Goal: Task Accomplishment & Management: Complete application form

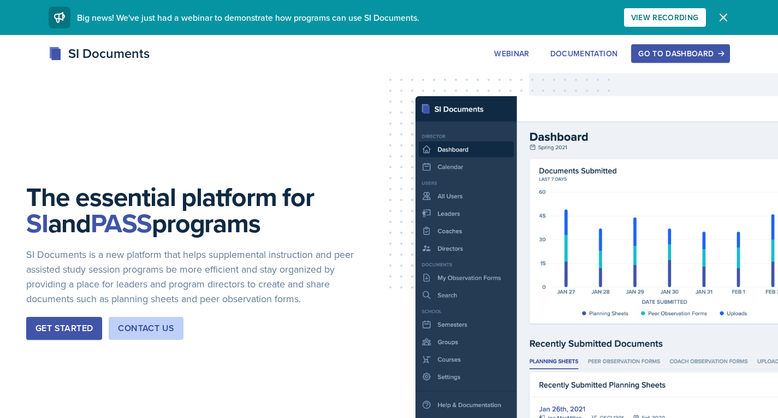
click at [672, 55] on div "Go to Dashboard" at bounding box center [680, 53] width 84 height 9
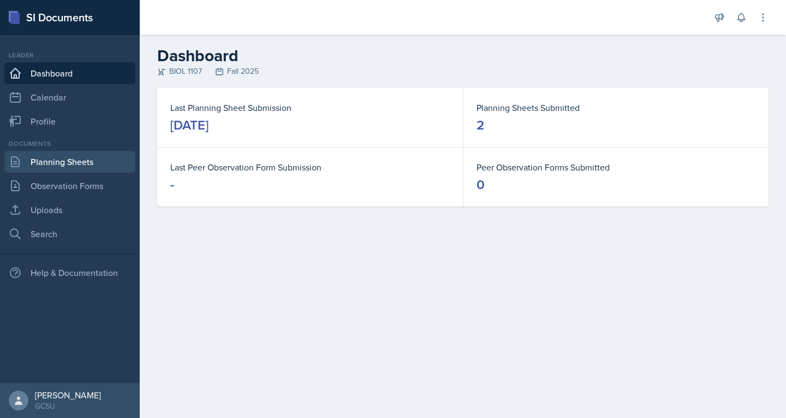
click at [67, 157] on link "Planning Sheets" at bounding box center [69, 162] width 131 height 22
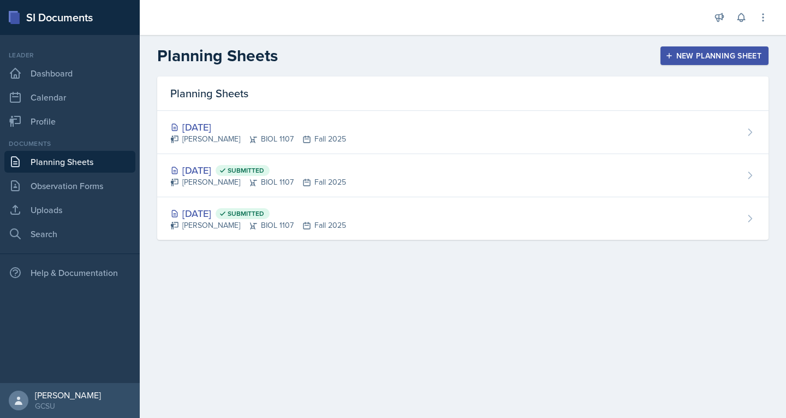
click at [716, 51] on div "New Planning Sheet" at bounding box center [715, 55] width 94 height 9
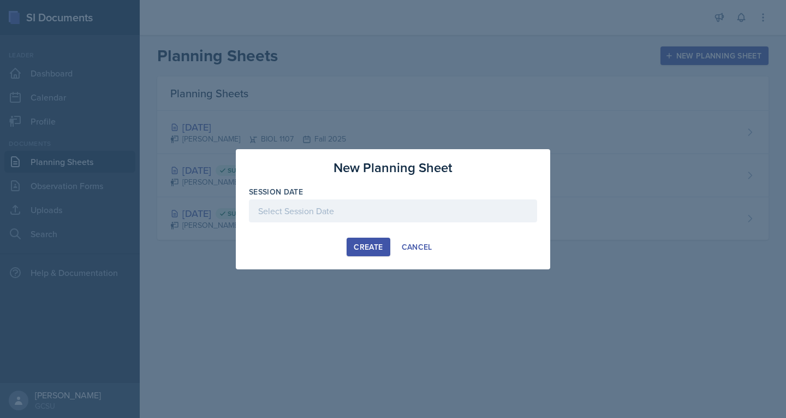
click at [384, 205] on div at bounding box center [393, 210] width 288 height 23
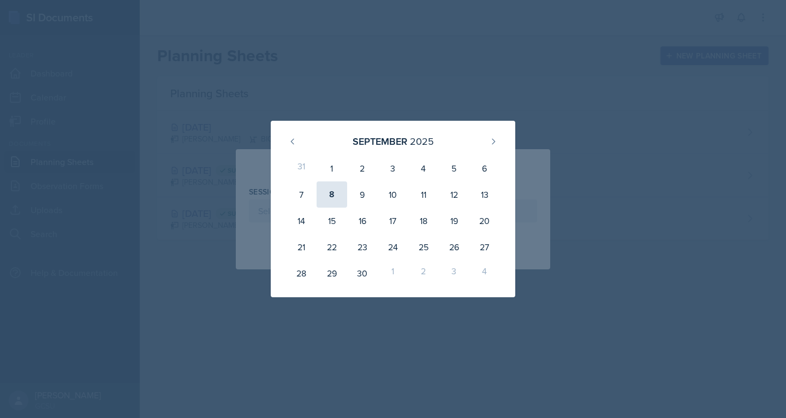
click at [327, 194] on div "8" at bounding box center [332, 194] width 31 height 26
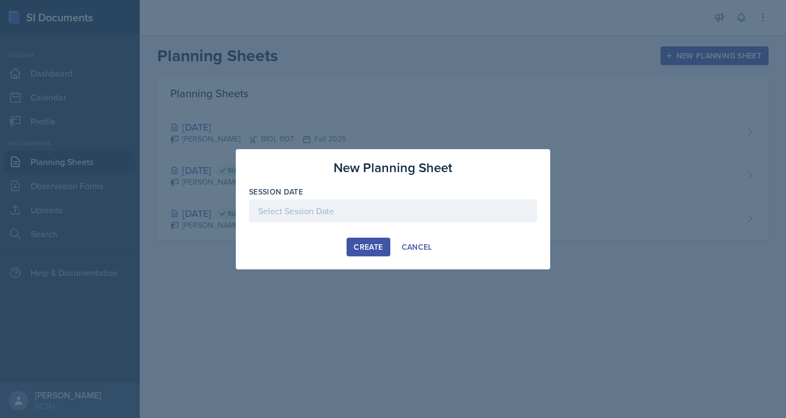
type input "[DATE]"
click at [375, 246] on div "Create" at bounding box center [368, 246] width 29 height 9
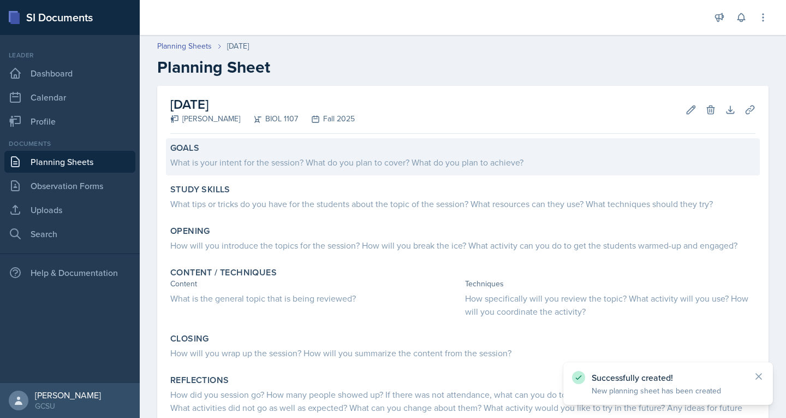
click at [422, 165] on div "What is your intent for the session? What do you plan to cover? What do you pla…" at bounding box center [462, 162] width 585 height 13
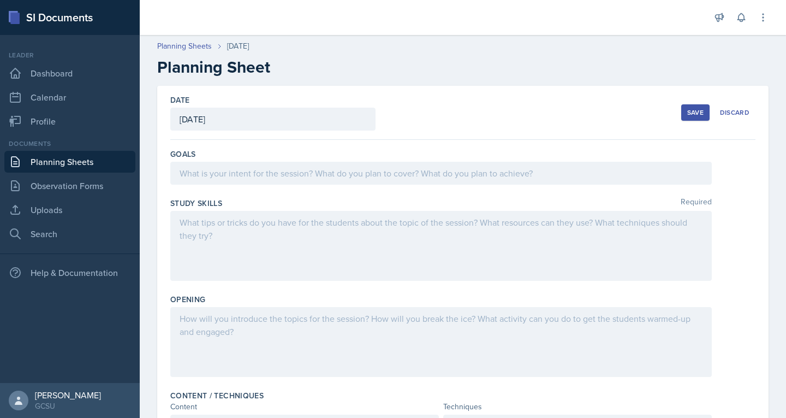
click at [519, 174] on div at bounding box center [441, 173] width 542 height 23
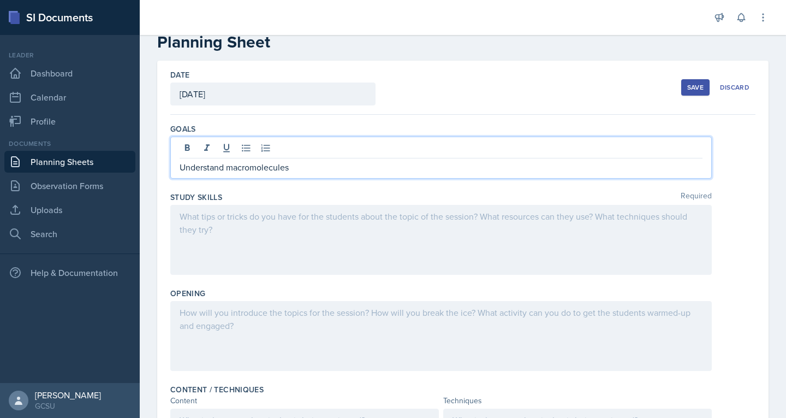
scroll to position [25, 0]
click at [461, 228] on div at bounding box center [441, 240] width 542 height 70
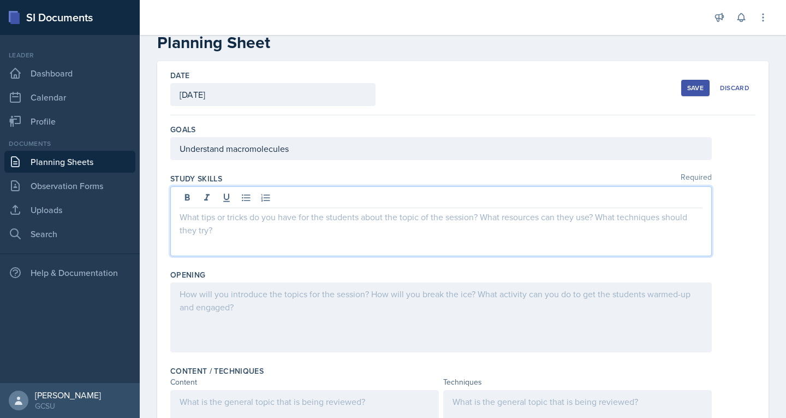
scroll to position [44, 0]
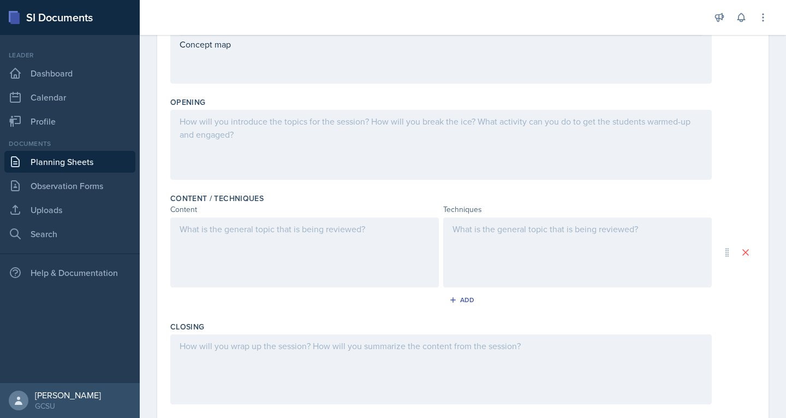
click at [365, 235] on div at bounding box center [304, 252] width 269 height 70
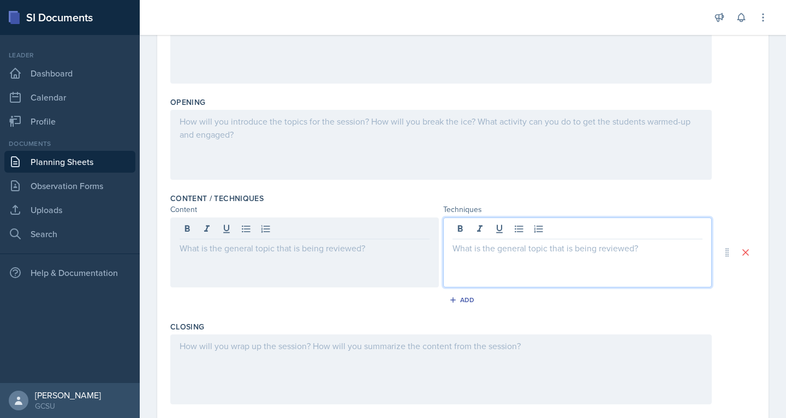
click at [488, 235] on div at bounding box center [577, 252] width 269 height 70
click at [529, 250] on p "Concept map with sbider concept" at bounding box center [578, 247] width 250 height 13
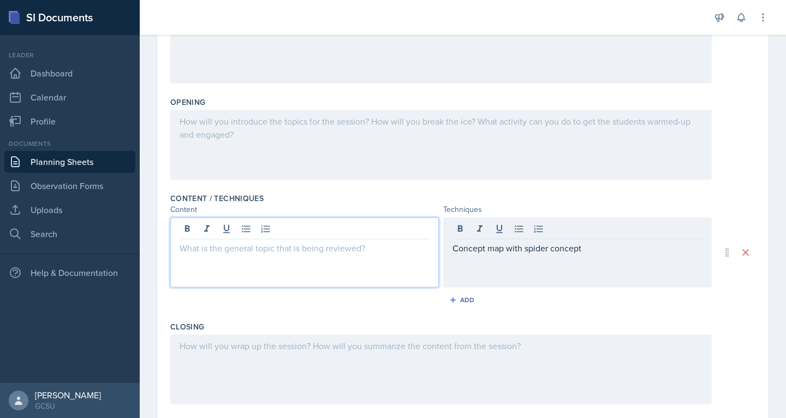
click at [354, 229] on div at bounding box center [304, 252] width 269 height 70
click at [592, 232] on div "Concept map with spider concept" at bounding box center [577, 252] width 269 height 70
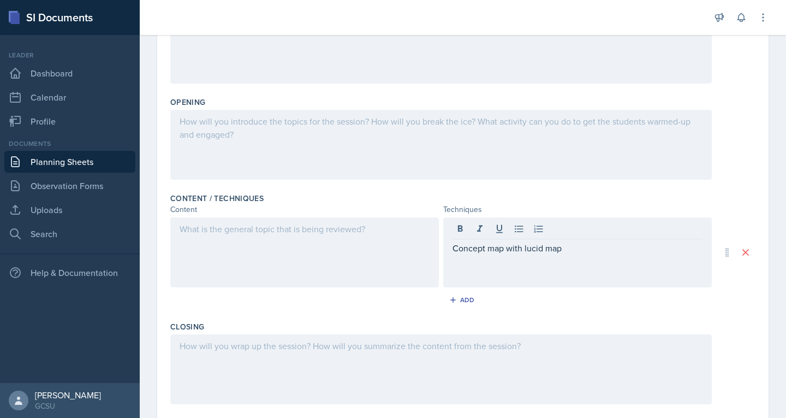
click at [317, 236] on div at bounding box center [304, 252] width 269 height 70
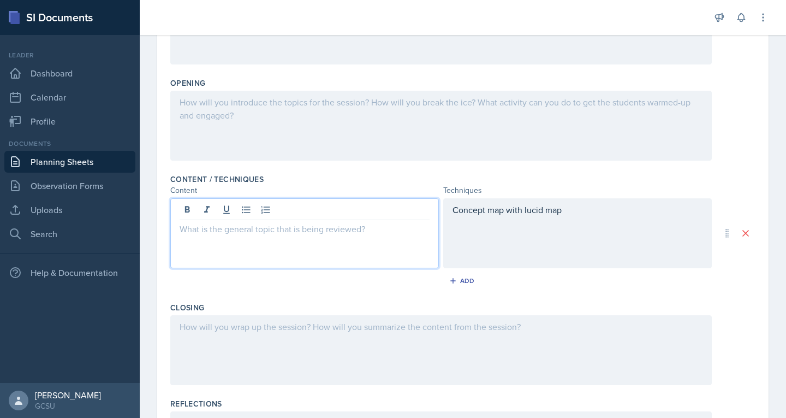
paste div
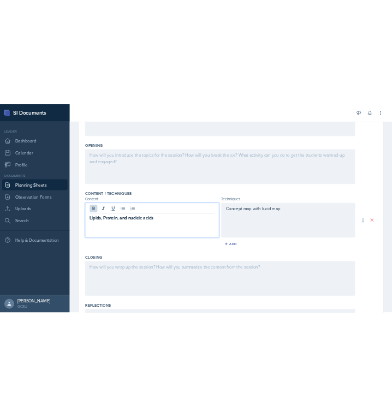
scroll to position [221, 0]
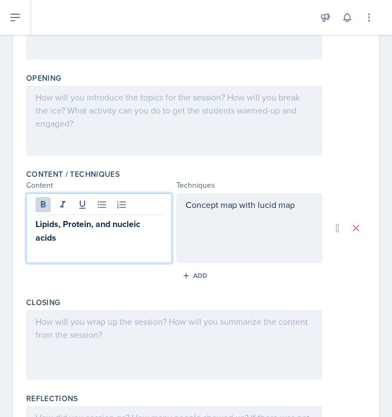
click at [78, 229] on strong "Lipids, Protein, and nucleic acids" at bounding box center [88, 231] width 107 height 26
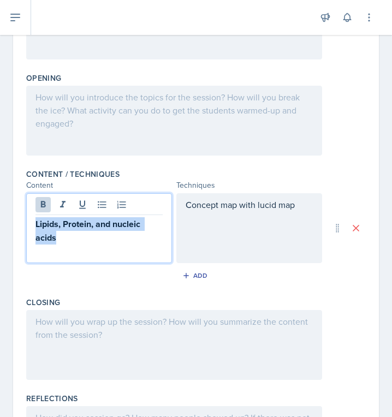
click at [78, 229] on strong "Lipids, Protein, and nucleic acids" at bounding box center [88, 231] width 107 height 26
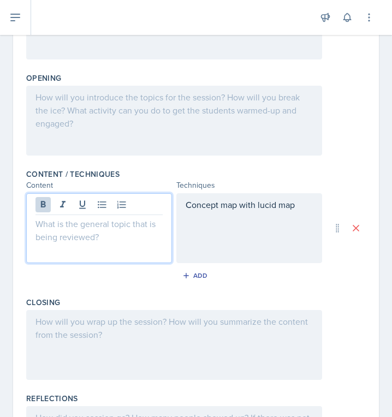
click at [116, 230] on p at bounding box center [98, 223] width 127 height 13
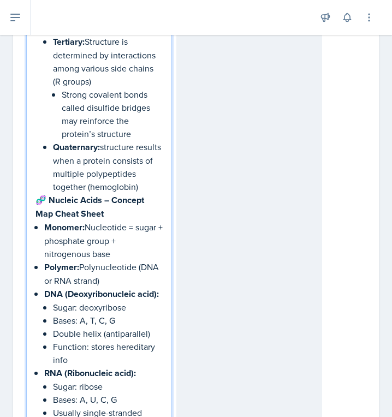
scroll to position [1370, 0]
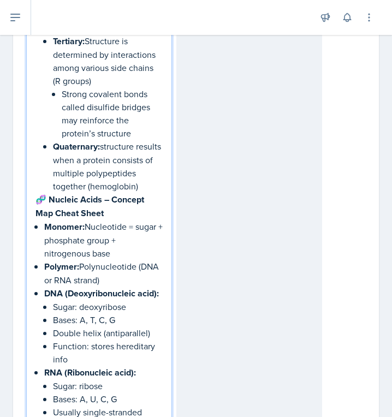
click at [51, 220] on strong "🧬 Nucleic Acids – Concept Map Cheat Sheet" at bounding box center [90, 206] width 111 height 26
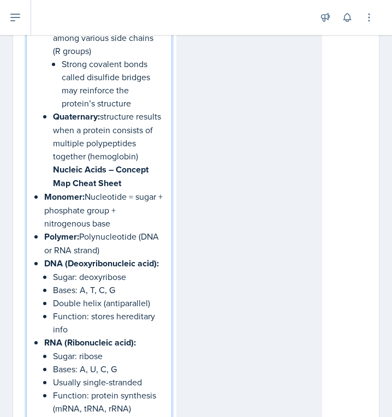
scroll to position [1400, 0]
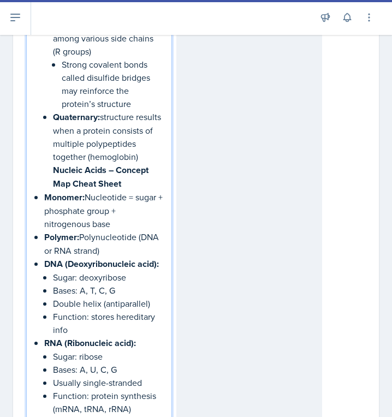
click at [121, 163] on p "Quaternary: structure results when a protein consists of multiple polypeptides …" at bounding box center [108, 136] width 110 height 53
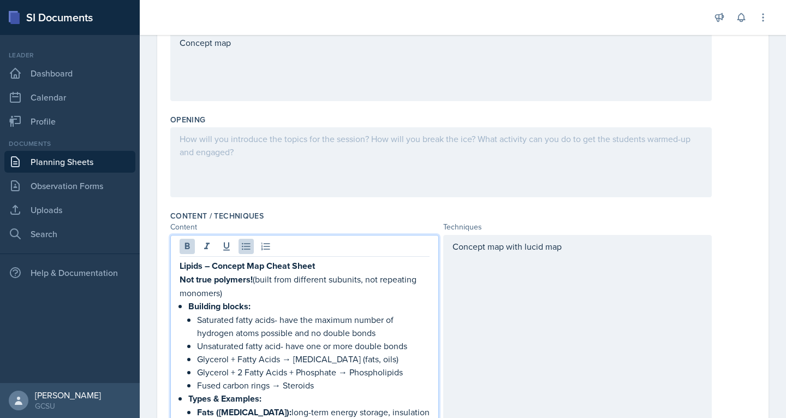
scroll to position [0, 0]
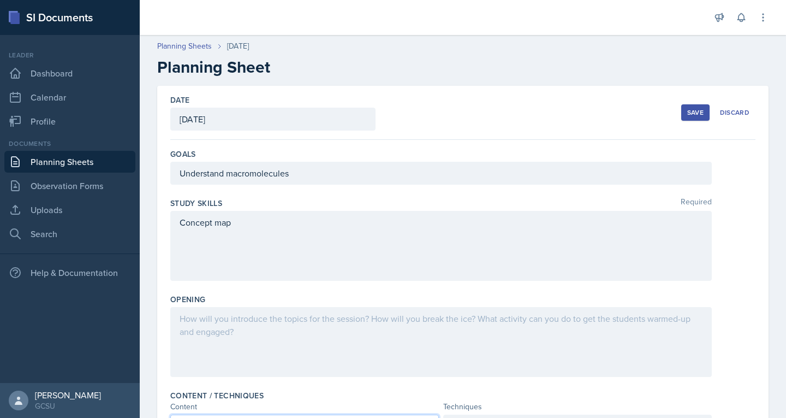
click at [230, 293] on div "Opening" at bounding box center [462, 337] width 585 height 96
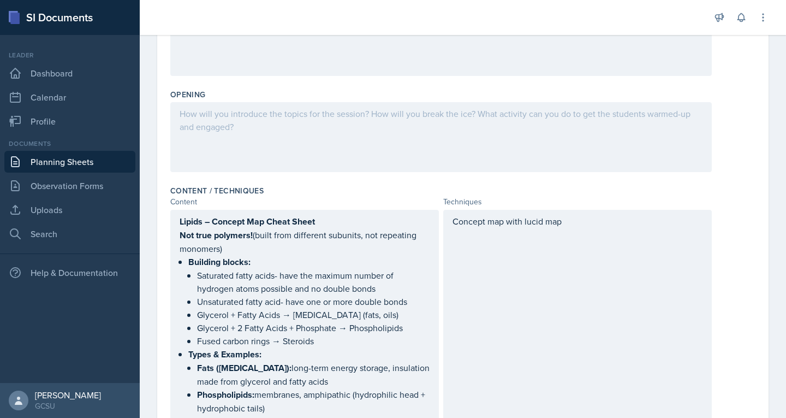
scroll to position [208, 0]
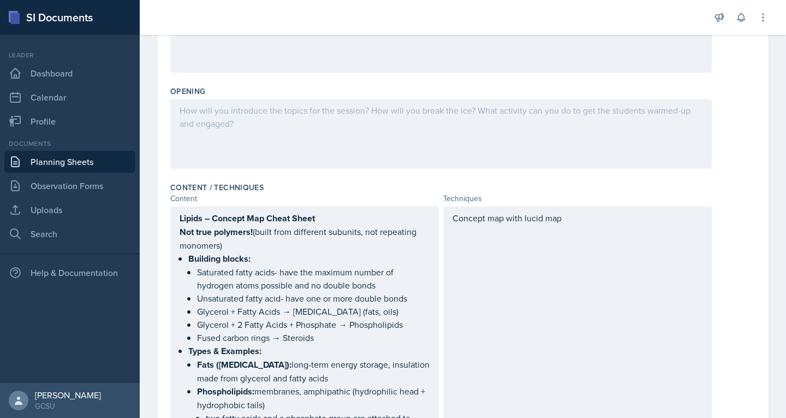
click at [269, 123] on div at bounding box center [441, 134] width 542 height 70
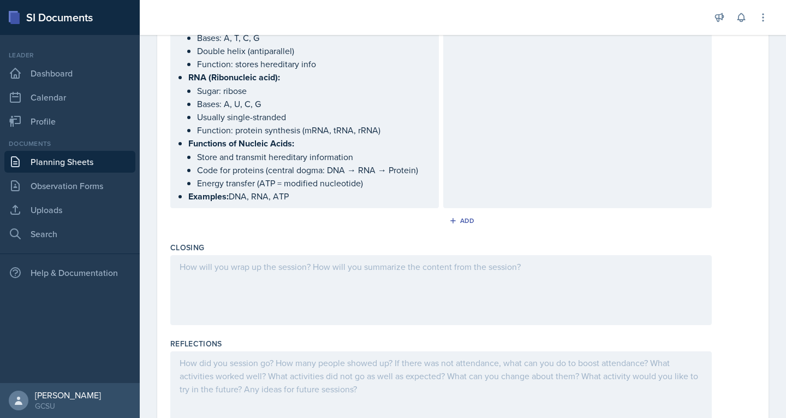
scroll to position [1147, 0]
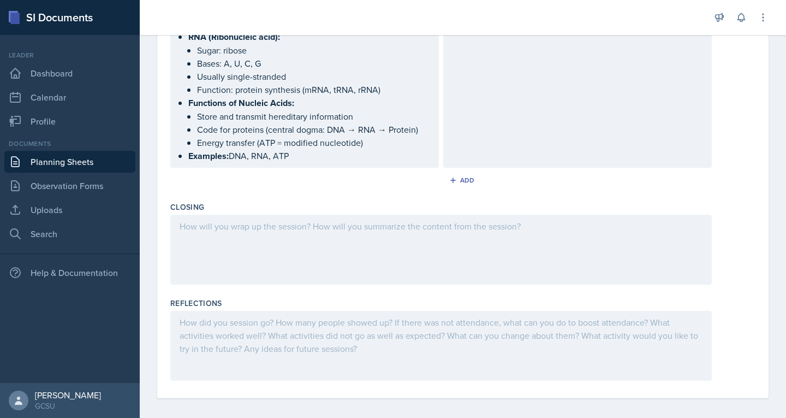
click at [250, 221] on div at bounding box center [441, 250] width 542 height 70
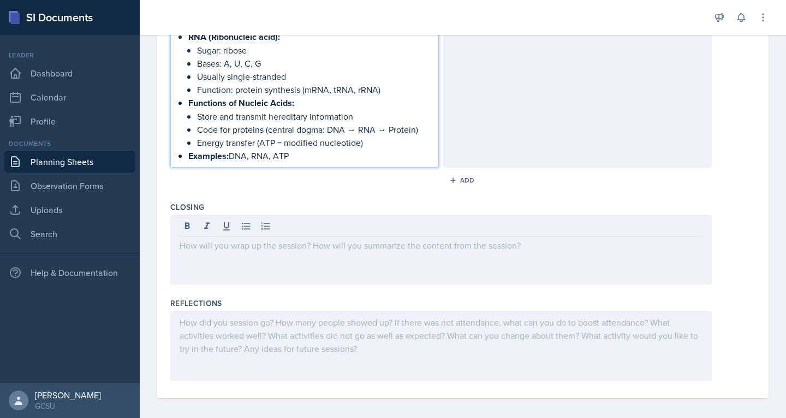
drag, startPoint x: 327, startPoint y: 114, endPoint x: 295, endPoint y: 176, distance: 70.3
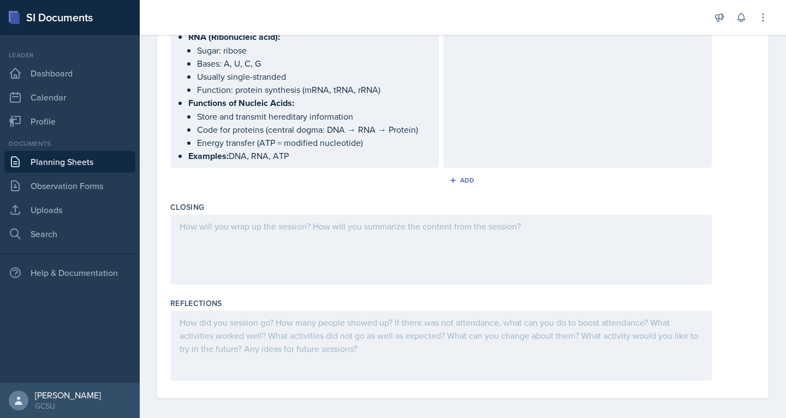
click at [295, 176] on div "Add" at bounding box center [462, 182] width 585 height 21
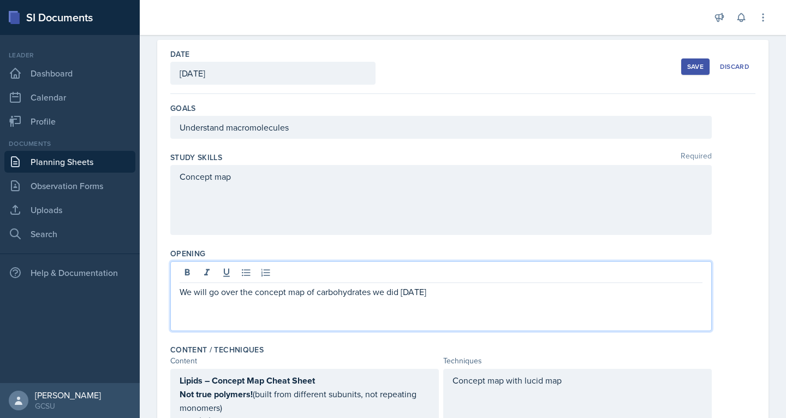
scroll to position [65, 0]
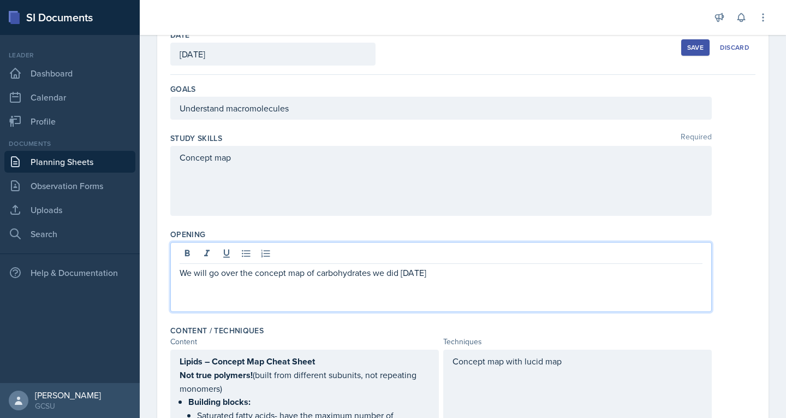
click at [479, 269] on p "We will go over the concept map of carbohydrates we did [DATE]" at bounding box center [441, 272] width 523 height 13
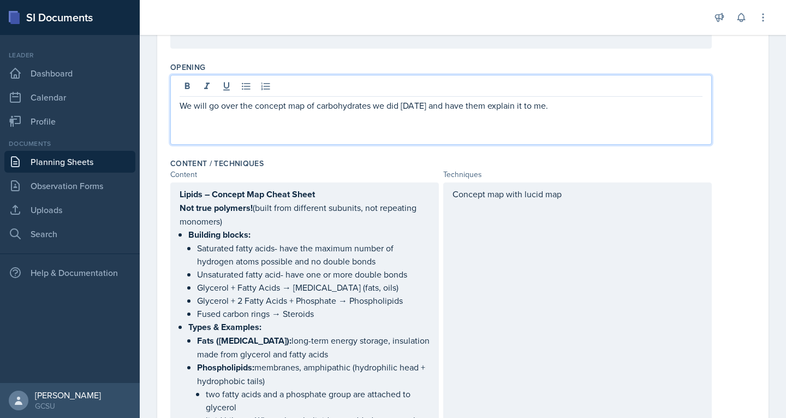
scroll to position [251, 0]
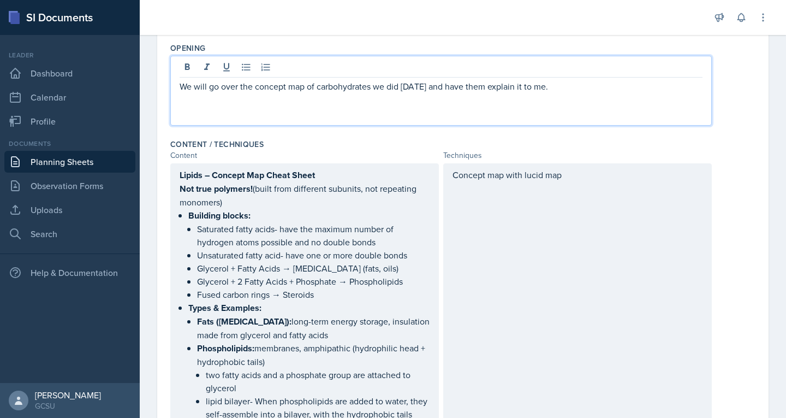
click at [573, 181] on p "Concept map with lucid map" at bounding box center [578, 174] width 250 height 13
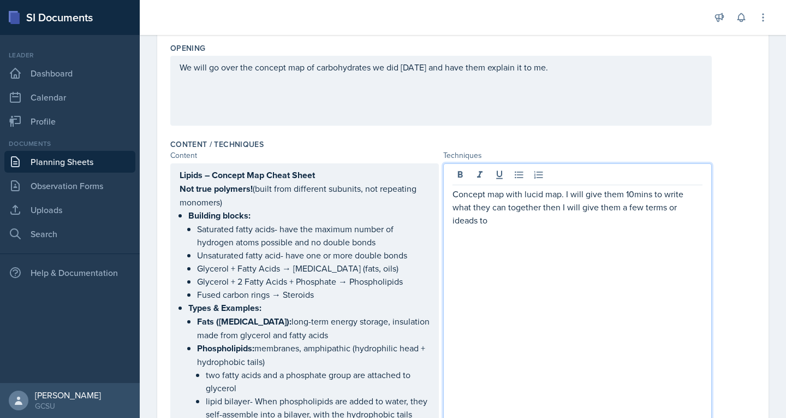
click at [472, 221] on p "Concept map with lucid map. I will give them 10mins to write what they can toge…" at bounding box center [578, 206] width 250 height 39
click at [552, 220] on p "Concept map with lucid map. I will give them 10mins to write what they can toge…" at bounding box center [578, 206] width 250 height 39
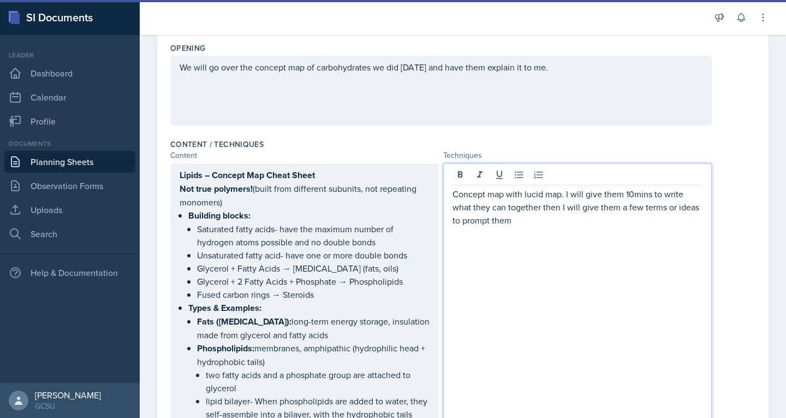
click at [562, 193] on p "Concept map with lucid map. I will give them 10mins to write what they can toge…" at bounding box center [578, 206] width 250 height 39
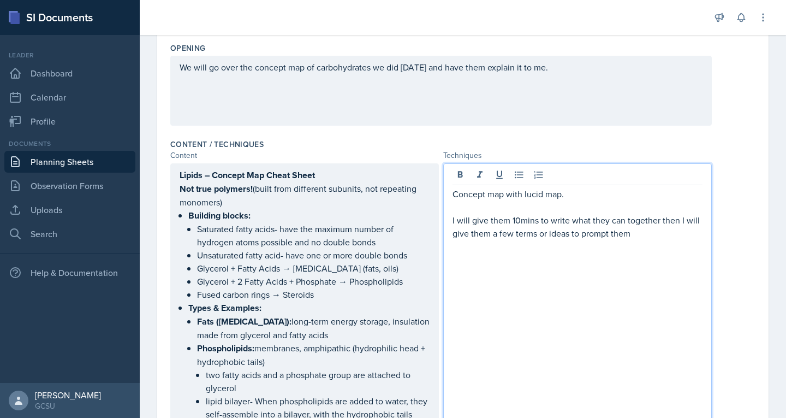
click at [638, 234] on p "I will give them 10mins to write what they can together then I will give them a…" at bounding box center [578, 227] width 250 height 26
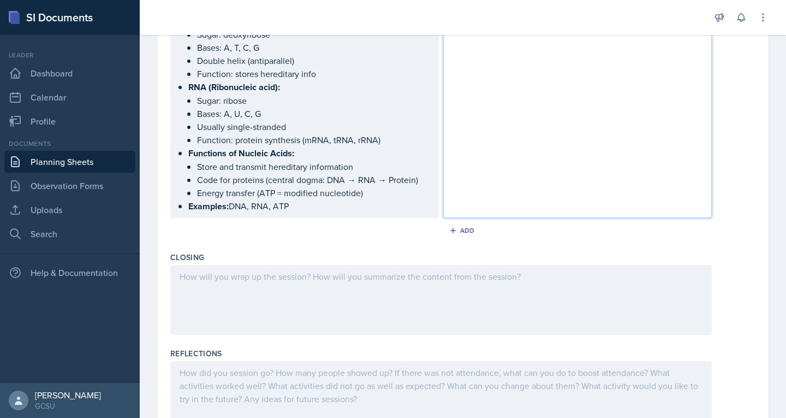
click at [516, 275] on p at bounding box center [441, 276] width 523 height 13
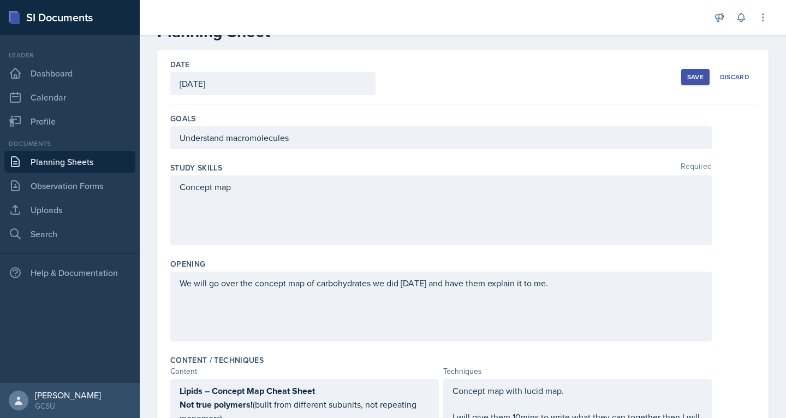
scroll to position [0, 0]
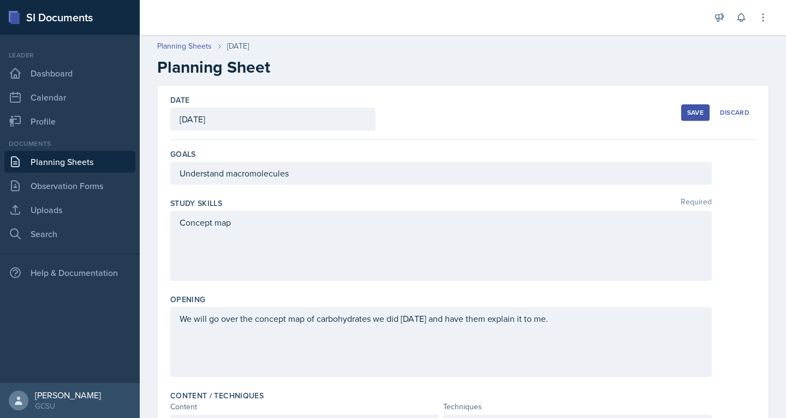
click at [688, 111] on div "Save" at bounding box center [696, 112] width 16 height 9
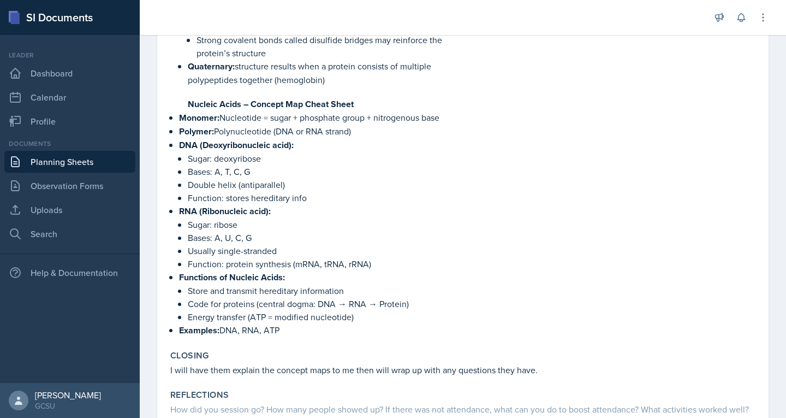
scroll to position [879, 0]
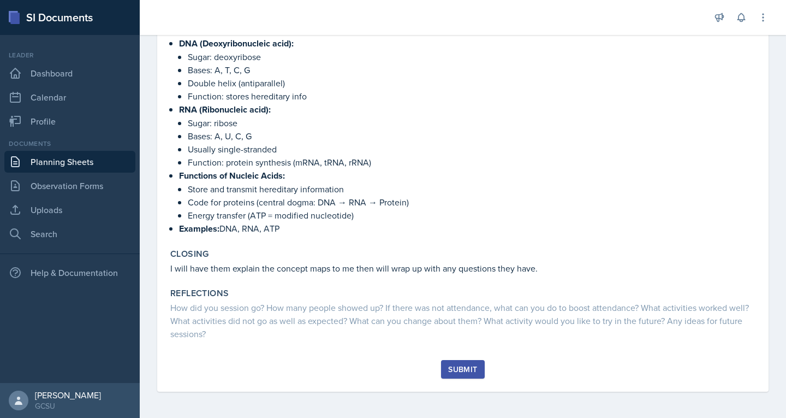
click at [466, 372] on div "Submit" at bounding box center [462, 369] width 29 height 9
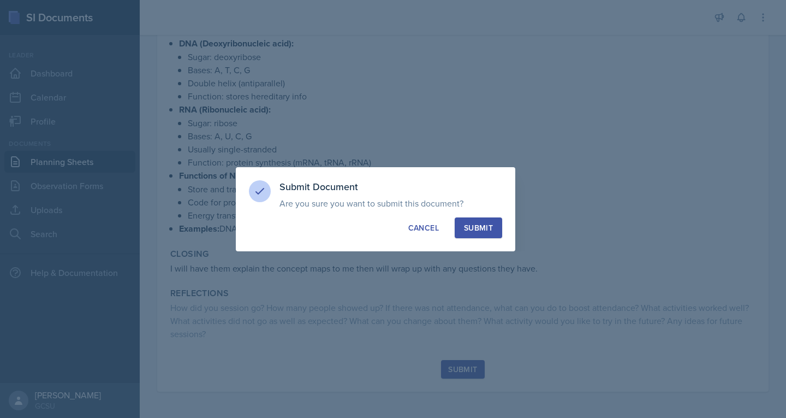
click at [489, 224] on div "Submit" at bounding box center [478, 227] width 29 height 11
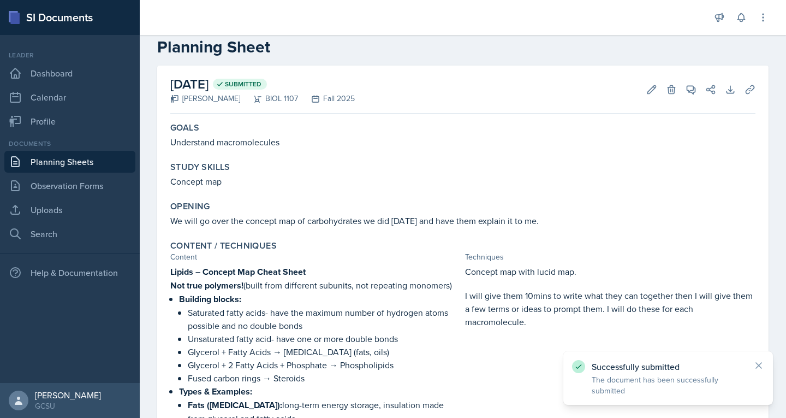
scroll to position [0, 0]
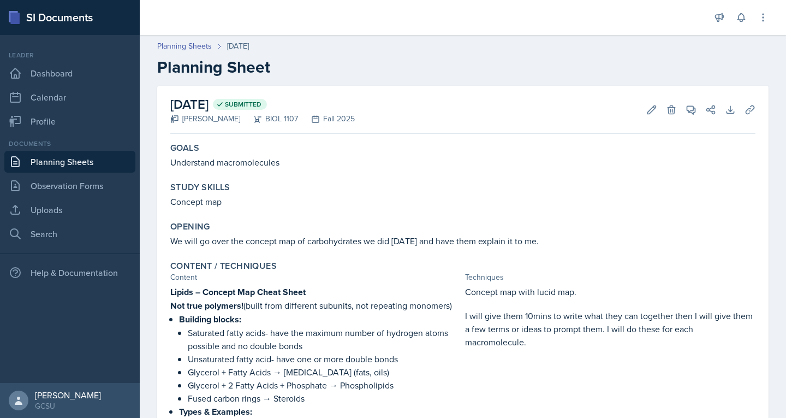
click at [76, 159] on link "Planning Sheets" at bounding box center [69, 162] width 131 height 22
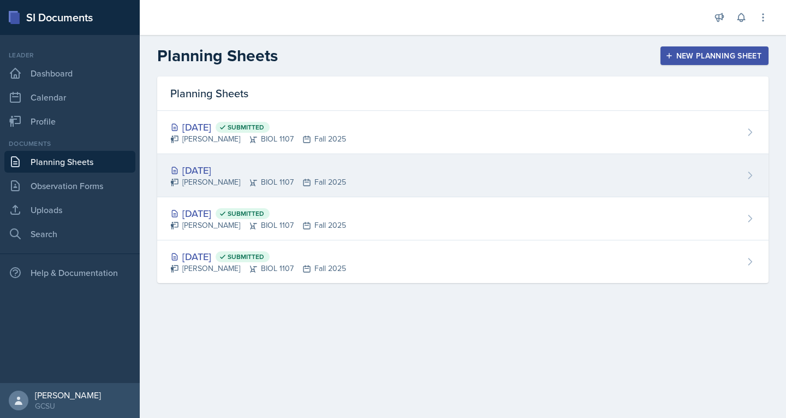
click at [214, 176] on div "[DATE]" at bounding box center [258, 170] width 176 height 15
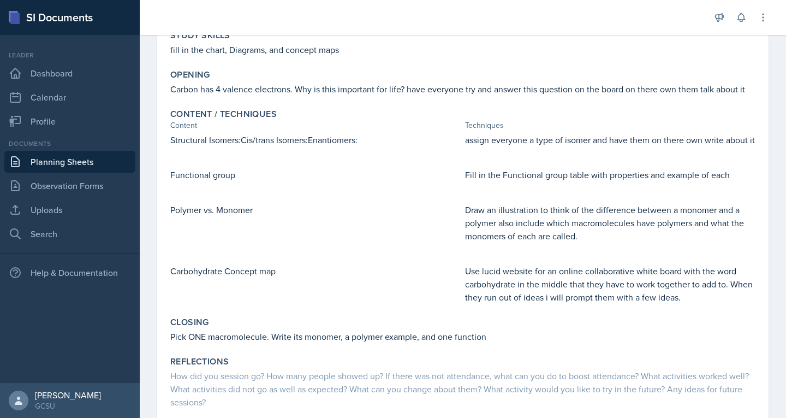
scroll to position [222, 0]
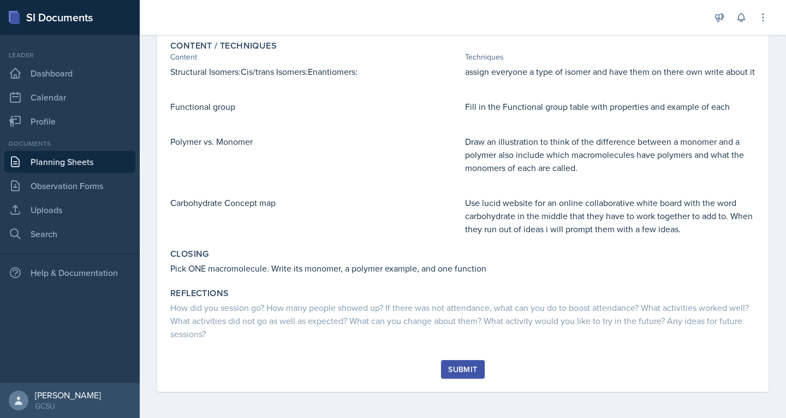
click at [457, 370] on div "Submit" at bounding box center [462, 369] width 29 height 9
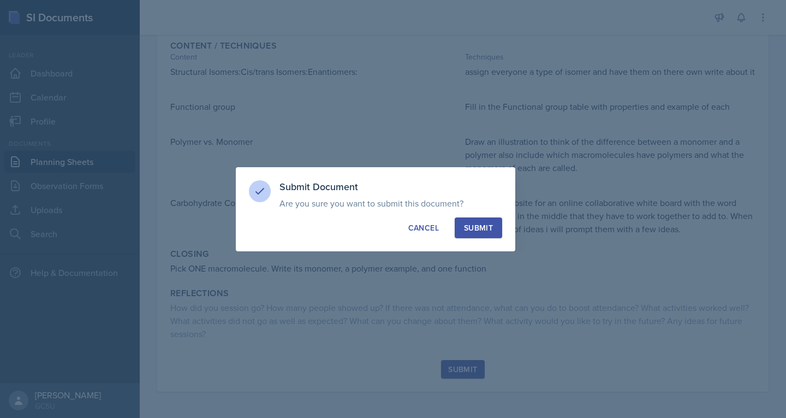
click at [483, 228] on div "Submit" at bounding box center [478, 227] width 29 height 11
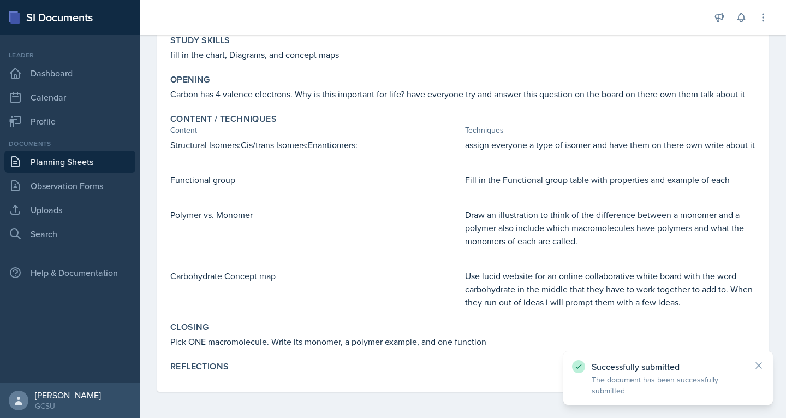
scroll to position [149, 0]
click at [34, 159] on link "Planning Sheets" at bounding box center [69, 162] width 131 height 22
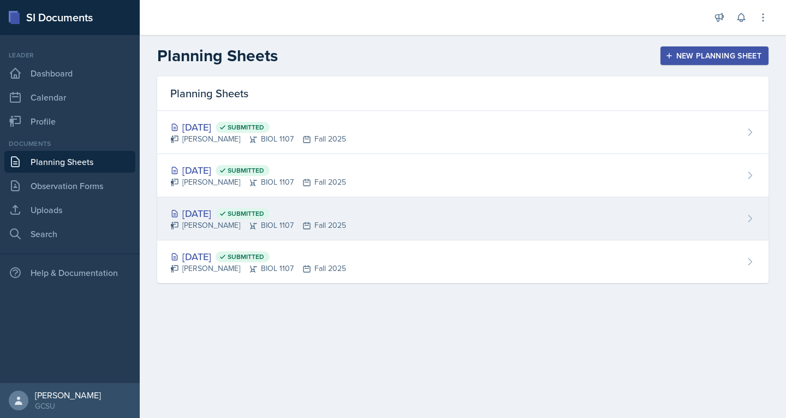
click at [209, 216] on div "[DATE] Submitted" at bounding box center [258, 213] width 176 height 15
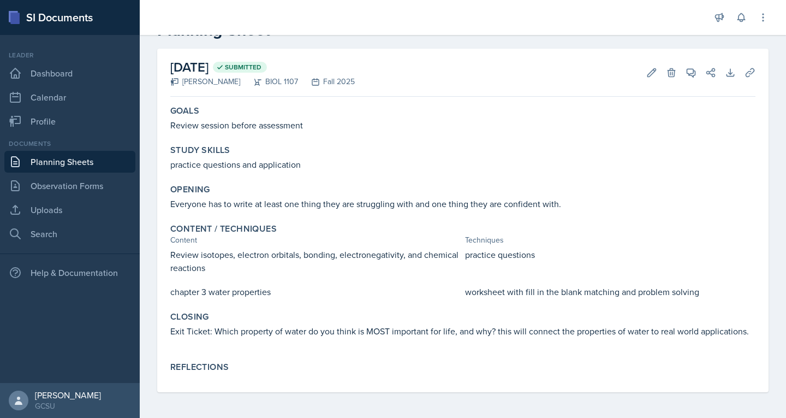
scroll to position [38, 0]
click at [642, 75] on button "Edit" at bounding box center [652, 72] width 20 height 20
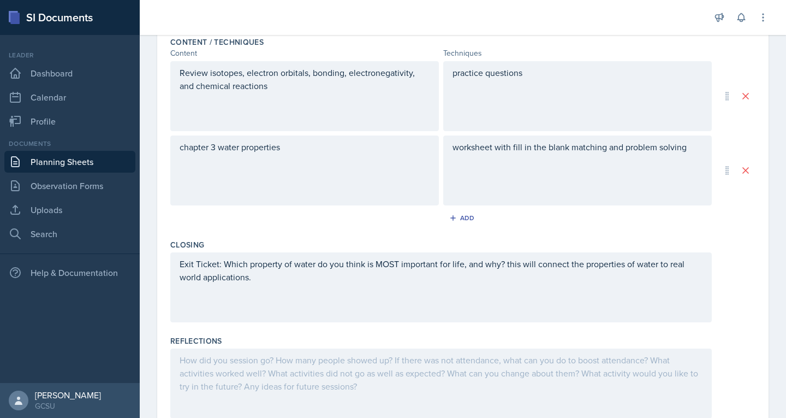
scroll to position [360, 0]
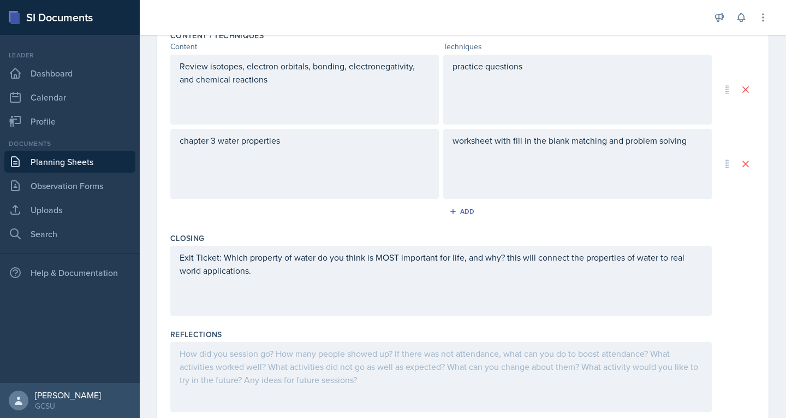
click at [351, 368] on div at bounding box center [441, 377] width 542 height 70
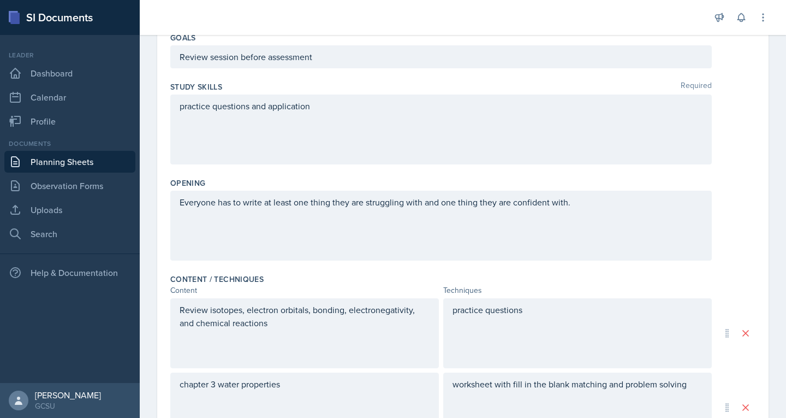
scroll to position [0, 0]
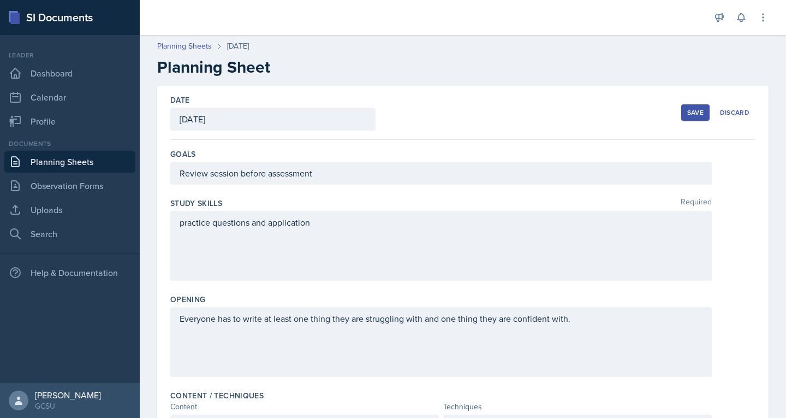
click at [688, 111] on div "Save" at bounding box center [696, 112] width 16 height 9
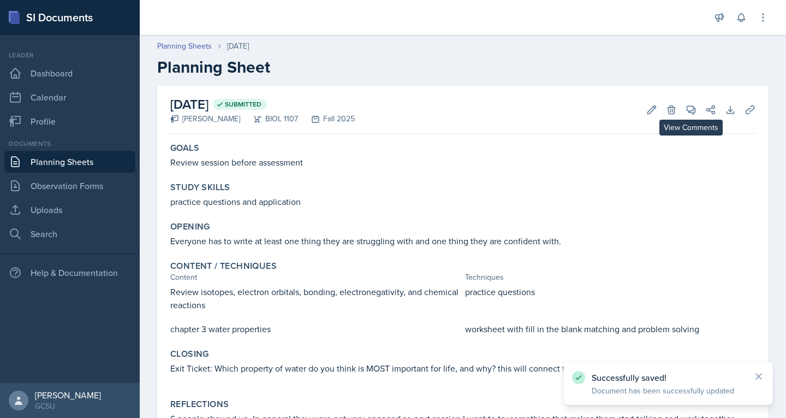
scroll to position [51, 0]
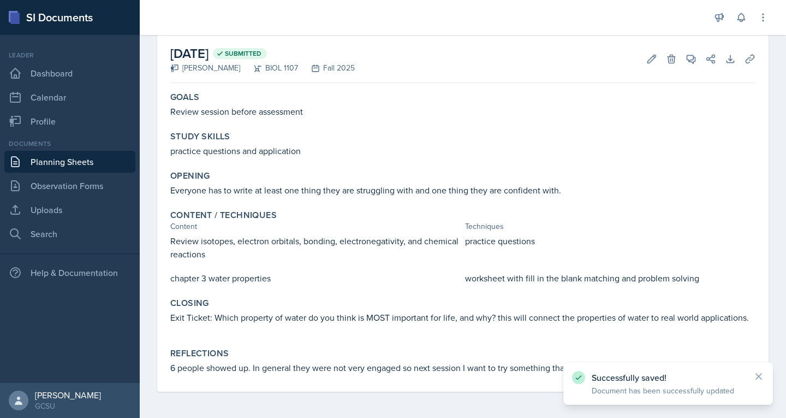
click at [77, 158] on link "Planning Sheets" at bounding box center [69, 162] width 131 height 22
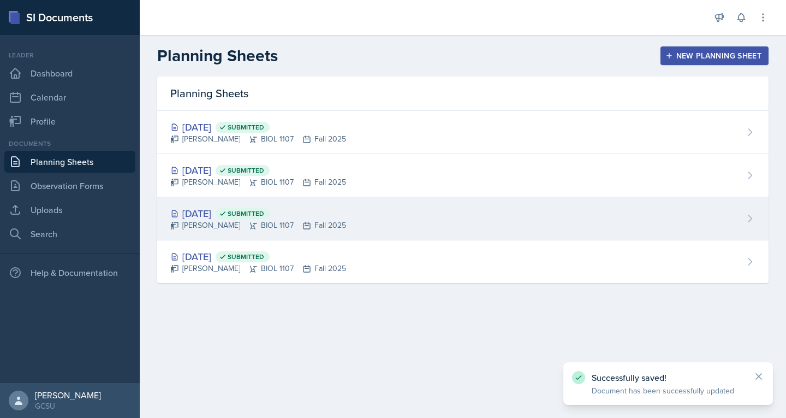
click at [222, 218] on div "[DATE] Submitted" at bounding box center [258, 213] width 176 height 15
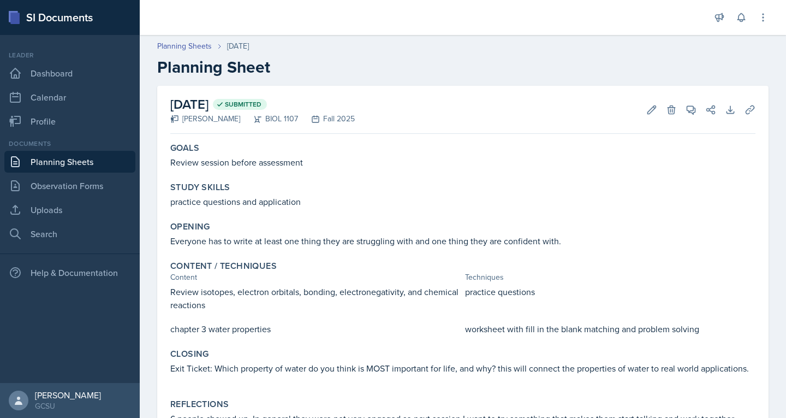
scroll to position [12, 0]
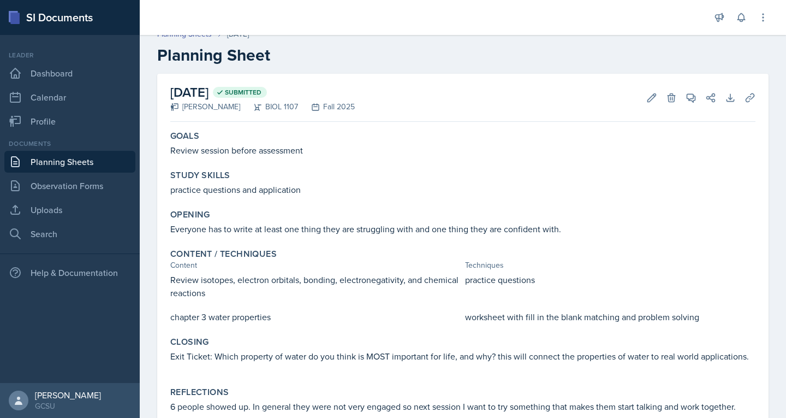
click at [44, 162] on link "Planning Sheets" at bounding box center [69, 162] width 131 height 22
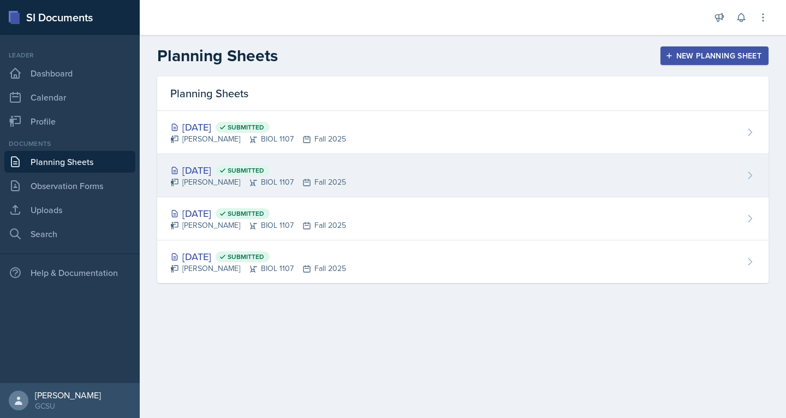
click at [203, 167] on div "[DATE] Submitted" at bounding box center [258, 170] width 176 height 15
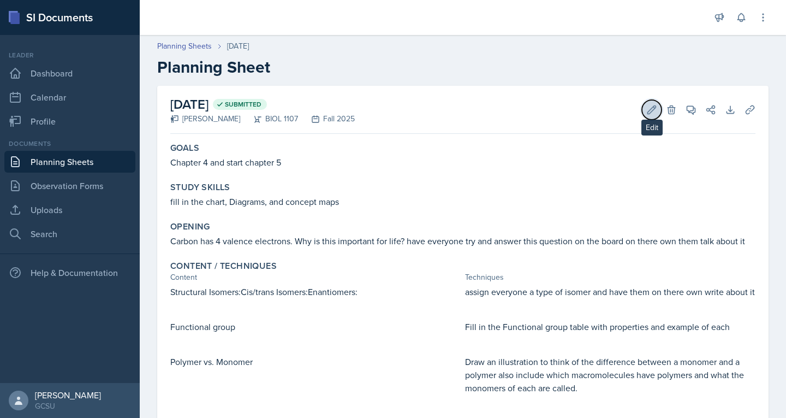
click at [647, 114] on icon at bounding box center [652, 109] width 11 height 11
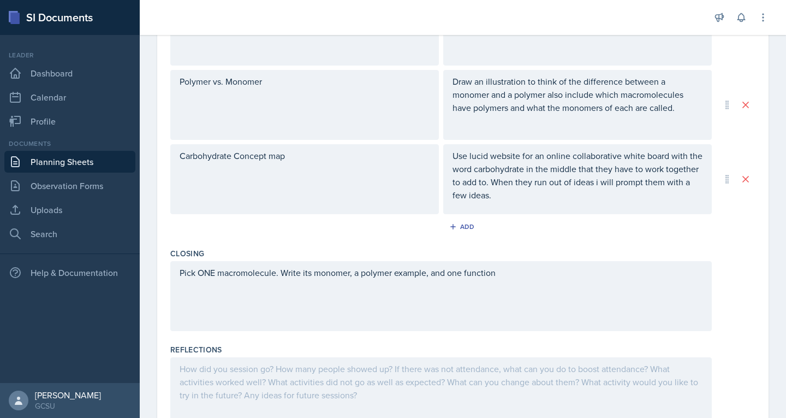
scroll to position [546, 0]
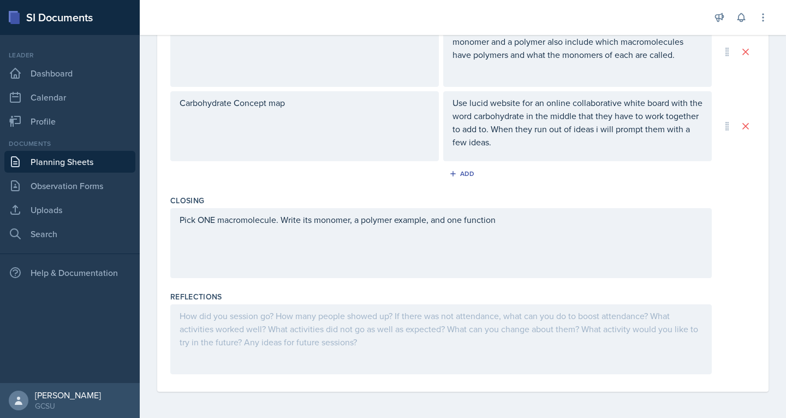
click at [286, 323] on div at bounding box center [441, 339] width 542 height 70
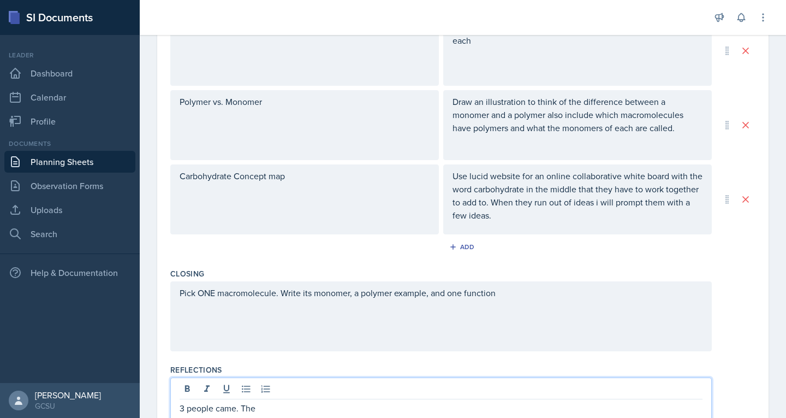
scroll to position [473, 0]
